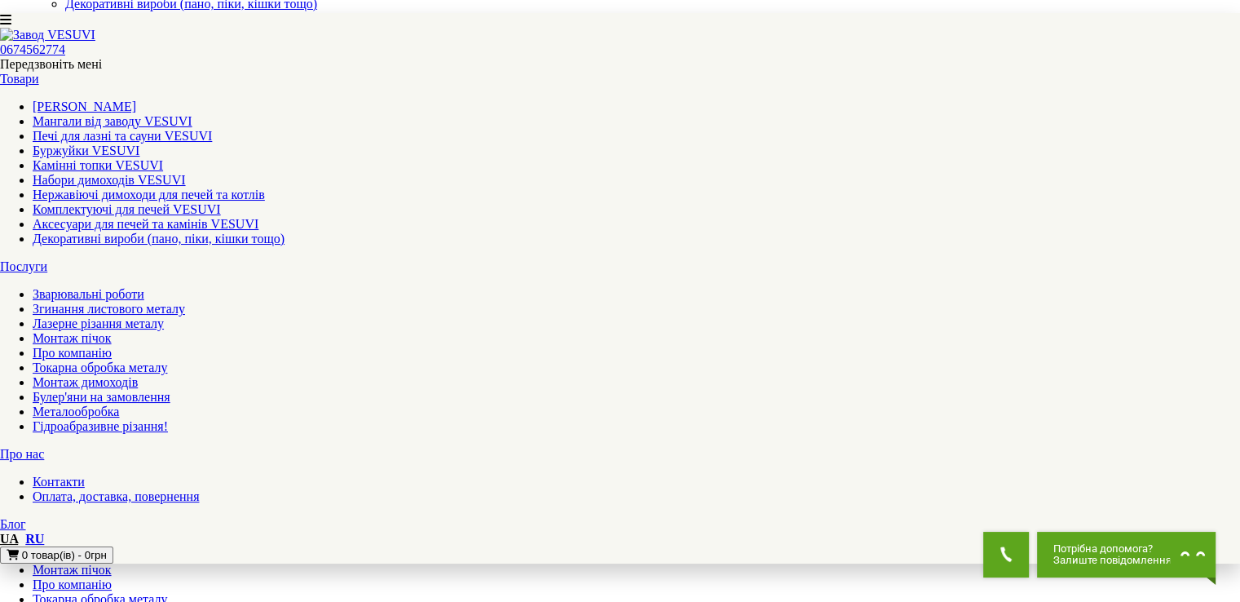
scroll to position [196, 0]
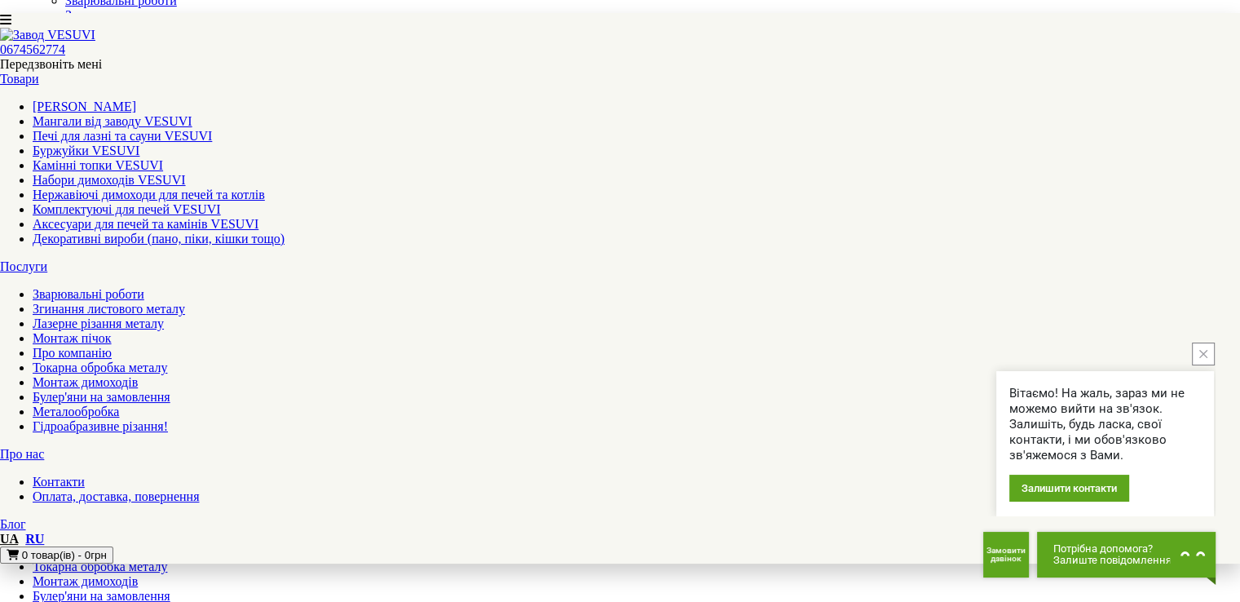
click at [1204, 352] on icon "close button" at bounding box center [1204, 354] width 8 height 8
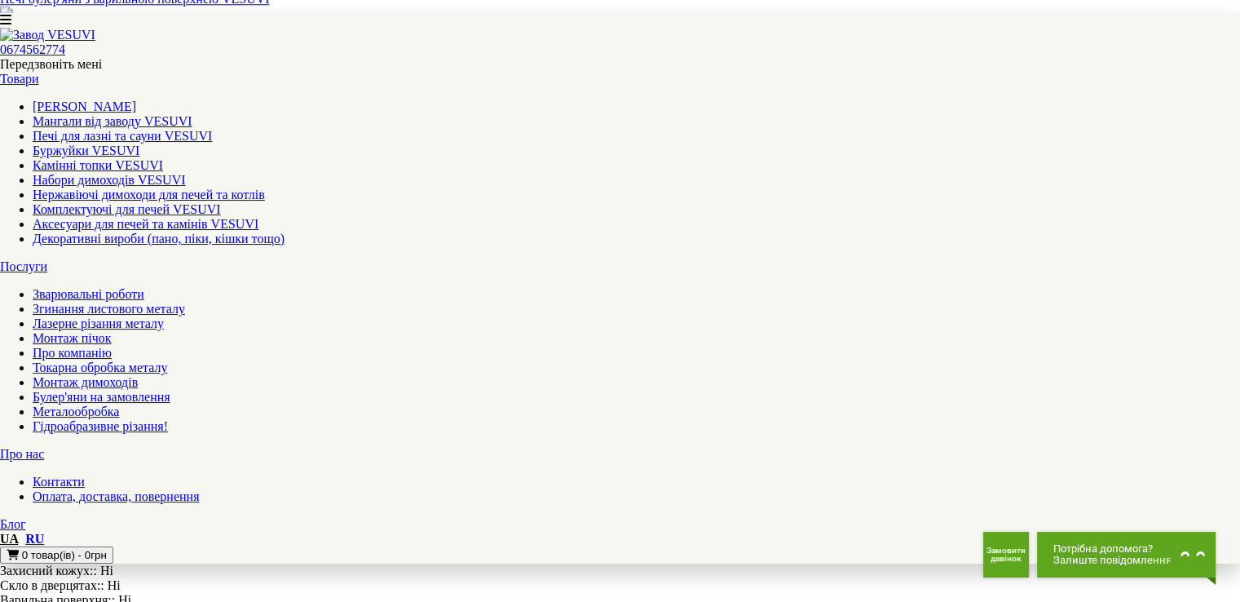
scroll to position [1729, 0]
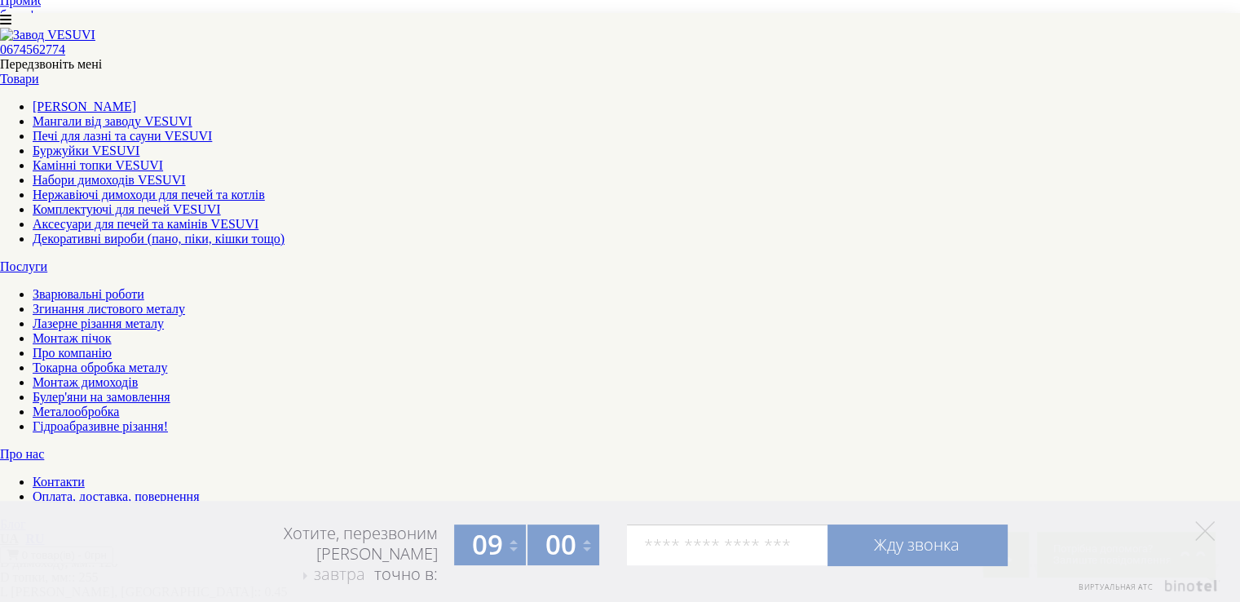
scroll to position [1794, 0]
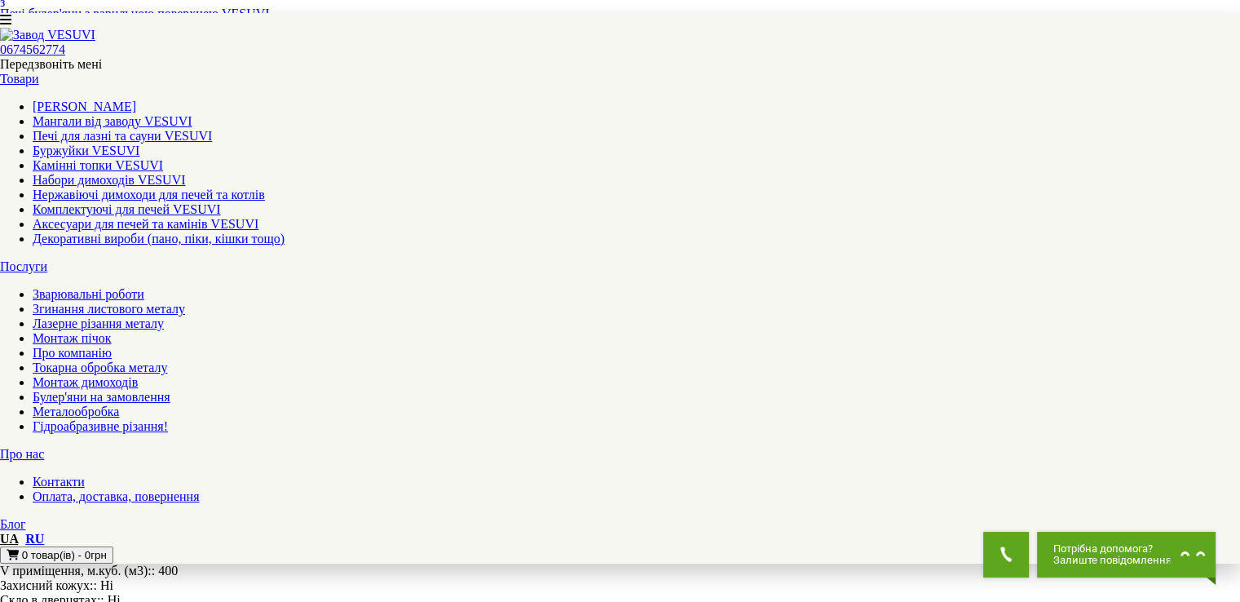
scroll to position [1696, 0]
